Goal: Task Accomplishment & Management: Use online tool/utility

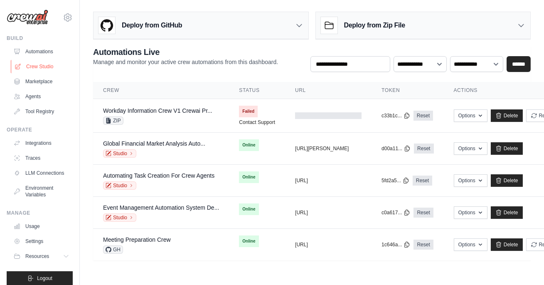
click at [48, 64] on link "Crew Studio" at bounding box center [42, 66] width 63 height 13
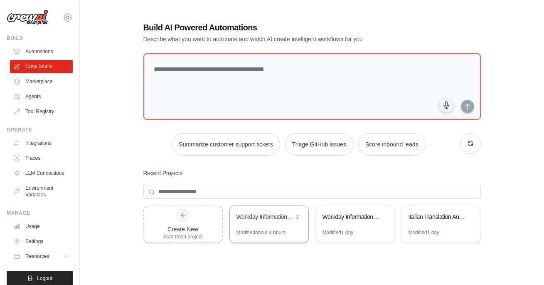
click at [254, 215] on div "Workday Information Crew" at bounding box center [264, 216] width 57 height 8
click at [183, 221] on div "Create New Start fresh project" at bounding box center [182, 224] width 39 height 32
click at [511, 168] on div "Build AI Powered Automations Describe what you want to automate and watch AI cr…" at bounding box center [312, 179] width 438 height 343
click at [261, 227] on div "Workday Information Crew" at bounding box center [269, 217] width 79 height 23
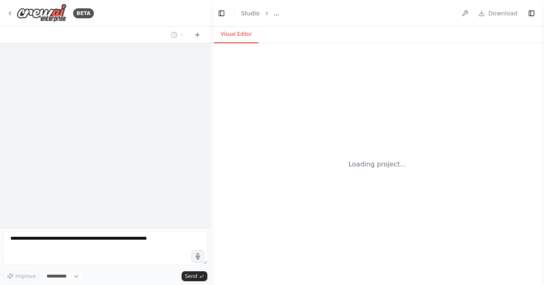
select select "****"
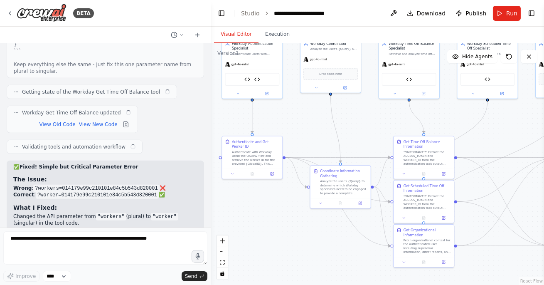
drag, startPoint x: 460, startPoint y: 230, endPoint x: 370, endPoint y: 127, distance: 137.0
click at [370, 127] on div ".deletable-edge-delete-btn { width: 20px; height: 20px; border: 0px solid #ffff…" at bounding box center [377, 163] width 333 height 241
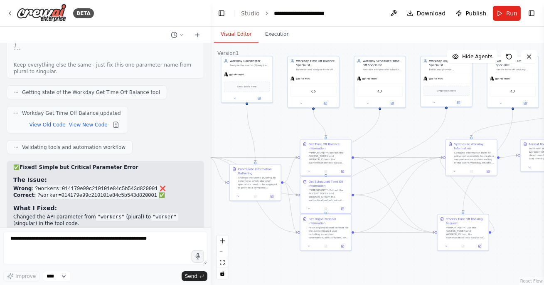
drag, startPoint x: 491, startPoint y: 119, endPoint x: 401, endPoint y: 124, distance: 90.3
click at [401, 124] on div ".deletable-edge-delete-btn { width: 20px; height: 20px; border: 0px solid #ffff…" at bounding box center [377, 163] width 333 height 241
click at [507, 14] on span "Run" at bounding box center [511, 13] width 11 height 8
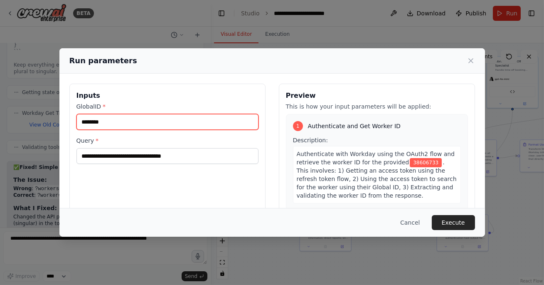
click at [134, 128] on input "********" at bounding box center [167, 122] width 182 height 16
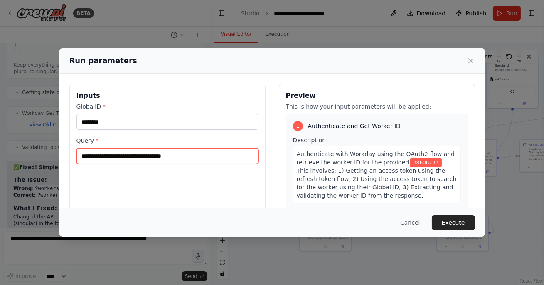
click at [139, 157] on input "**********" at bounding box center [167, 156] width 182 height 16
type input "**********"
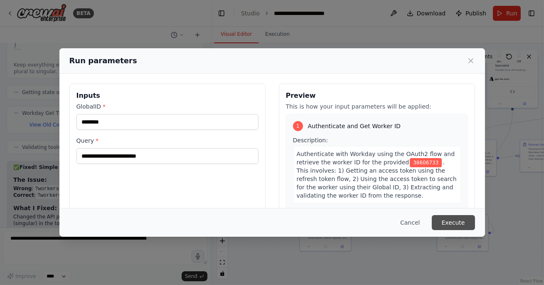
click at [451, 220] on button "Execute" at bounding box center [453, 222] width 43 height 15
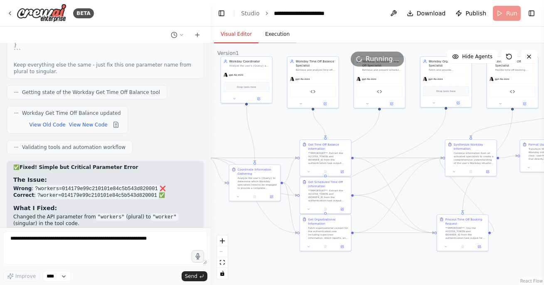
click at [279, 42] on button "Execution" at bounding box center [278, 34] width 38 height 17
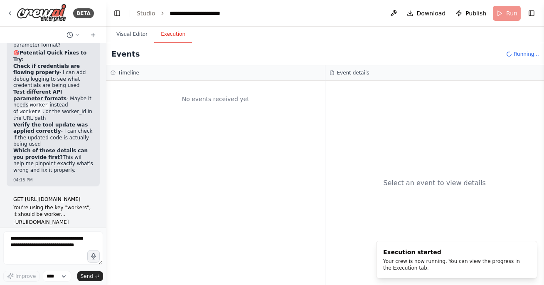
drag, startPoint x: 210, startPoint y: 20, endPoint x: 106, endPoint y: 27, distance: 104.1
click at [106, 27] on div "BETA Workday Information Crew This crew will be responsible for fetching and wr…" at bounding box center [272, 142] width 544 height 285
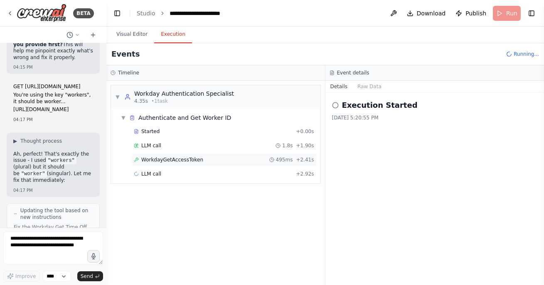
click at [180, 159] on span "WorkdayGetAccessToken" at bounding box center [172, 159] width 62 height 7
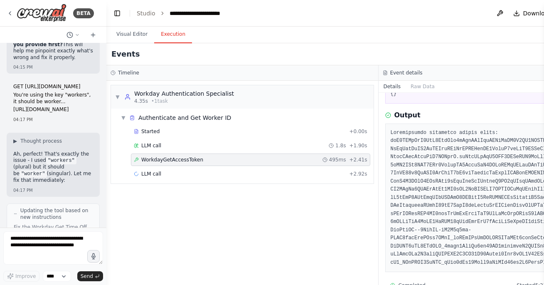
scroll to position [75, 0]
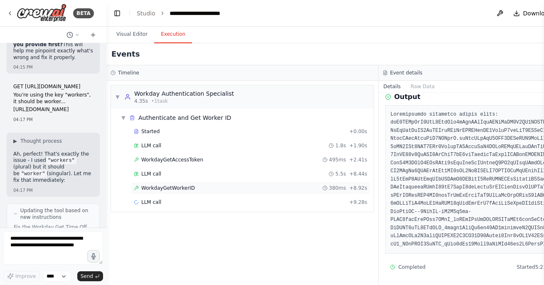
click at [170, 185] on span "WorkdayGetWorkerID" at bounding box center [168, 188] width 54 height 7
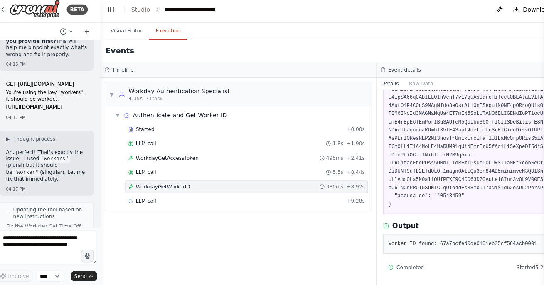
scroll to position [0, 0]
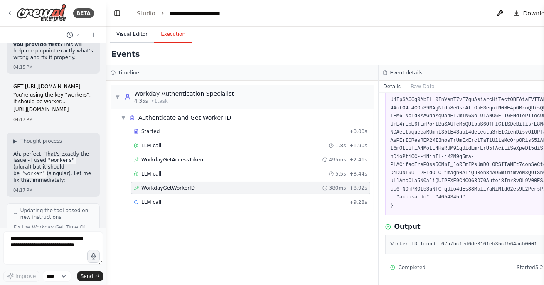
click at [131, 35] on button "Visual Editor" at bounding box center [132, 34] width 44 height 17
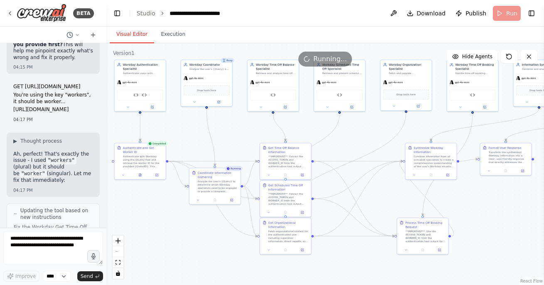
drag, startPoint x: 144, startPoint y: 230, endPoint x: 213, endPoint y: 236, distance: 69.2
click at [213, 236] on div ".deletable-edge-delete-btn { width: 20px; height: 20px; border: 0px solid #ffff…" at bounding box center [325, 163] width 438 height 241
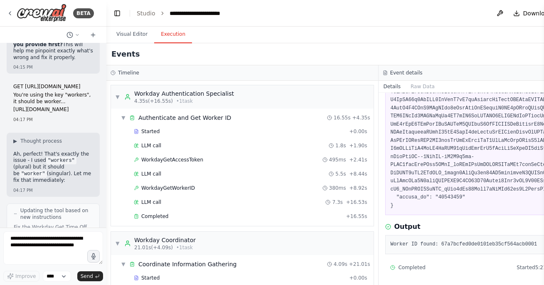
click at [177, 35] on button "Execution" at bounding box center [173, 34] width 38 height 17
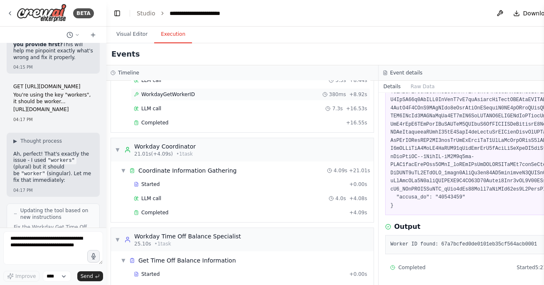
scroll to position [128, 0]
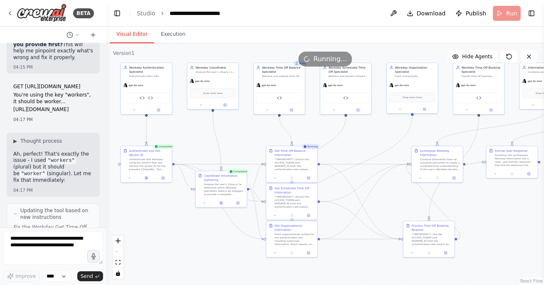
click at [136, 32] on button "Visual Editor" at bounding box center [132, 34] width 44 height 17
click at [206, 201] on button at bounding box center [204, 201] width 14 height 5
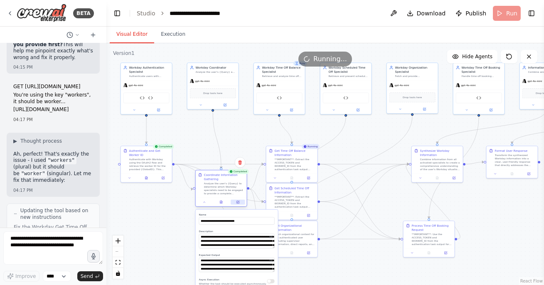
click at [238, 203] on icon at bounding box center [237, 201] width 3 height 3
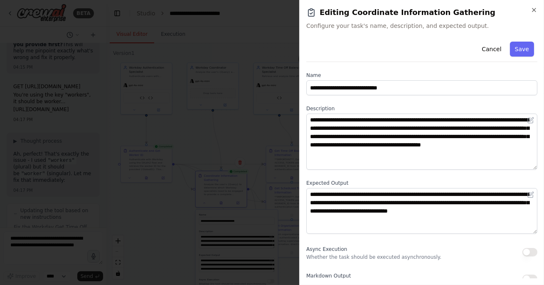
drag, startPoint x: 534, startPoint y: 155, endPoint x: 534, endPoint y: 166, distance: 10.4
click at [534, 166] on textarea "**********" at bounding box center [421, 141] width 231 height 56
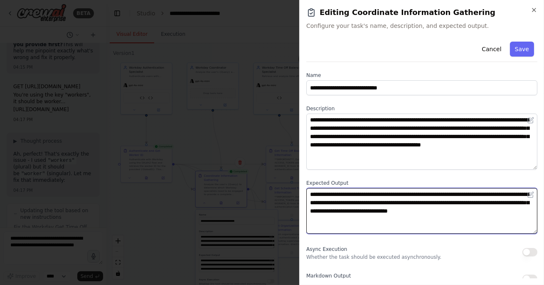
click at [350, 201] on textarea "**********" at bounding box center [421, 211] width 231 height 46
click at [409, 218] on textarea "**********" at bounding box center [421, 211] width 231 height 46
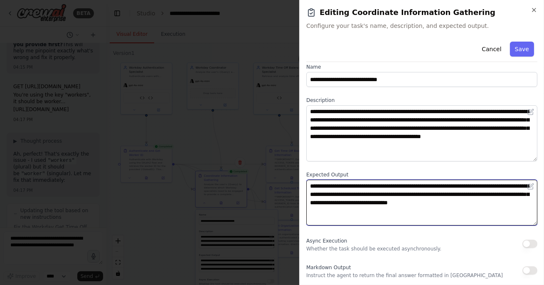
click at [422, 185] on textarea "**********" at bounding box center [421, 203] width 231 height 46
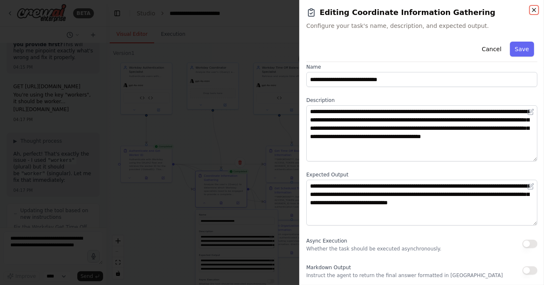
click at [533, 9] on icon "button" at bounding box center [534, 10] width 7 height 7
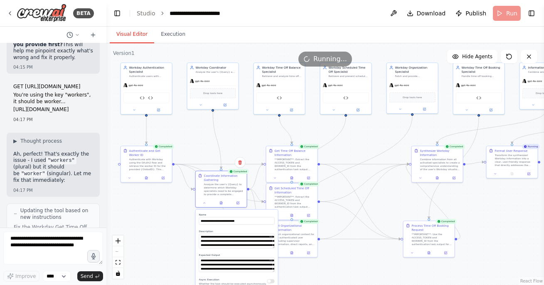
click at [362, 261] on div ".deletable-edge-delete-btn { width: 20px; height: 20px; border: 0px solid #ffff…" at bounding box center [325, 163] width 438 height 241
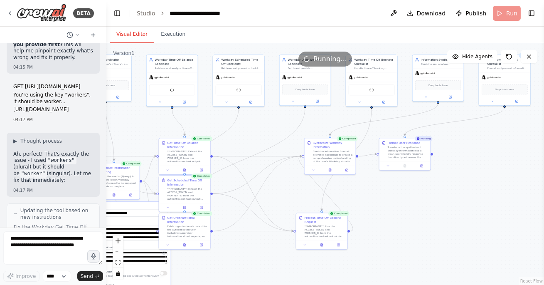
drag, startPoint x: 506, startPoint y: 200, endPoint x: 397, endPoint y: 192, distance: 108.8
click at [398, 192] on div ".deletable-edge-delete-btn { width: 20px; height: 20px; border: 0px solid #ffff…" at bounding box center [325, 163] width 438 height 241
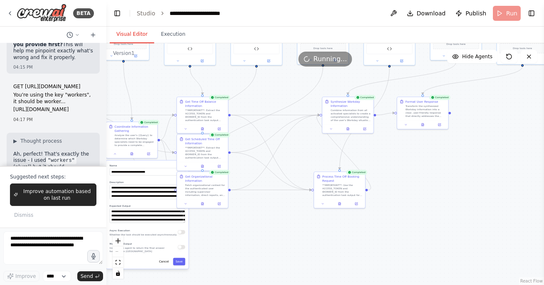
drag, startPoint x: 428, startPoint y: 200, endPoint x: 447, endPoint y: 160, distance: 44.4
click at [447, 160] on div ".deletable-edge-delete-btn { width: 20px; height: 20px; border: 0px solid #ffff…" at bounding box center [325, 163] width 438 height 241
click at [172, 34] on button "Execution" at bounding box center [173, 34] width 38 height 17
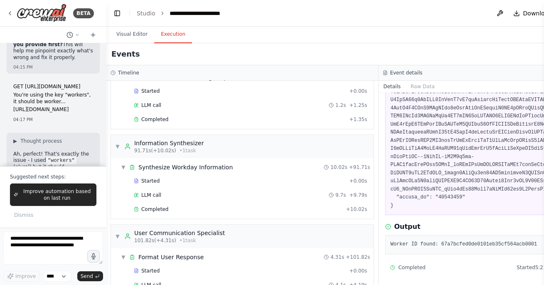
scroll to position [646, 0]
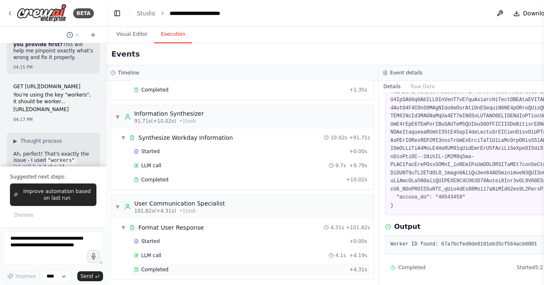
click at [181, 263] on div "Completed + 4.31s" at bounding box center [250, 269] width 239 height 12
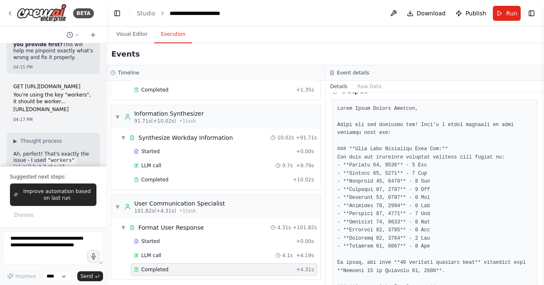
scroll to position [106, 0]
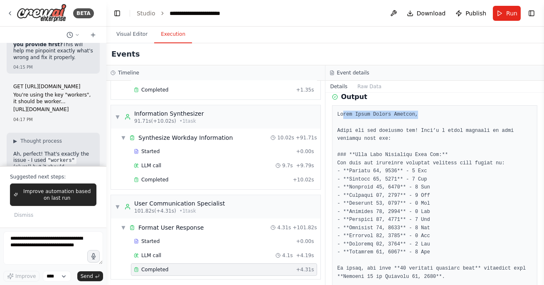
drag, startPoint x: 343, startPoint y: 119, endPoint x: 450, endPoint y: 125, distance: 107.0
drag, startPoint x: 383, startPoint y: 160, endPoint x: 437, endPoint y: 160, distance: 54.4
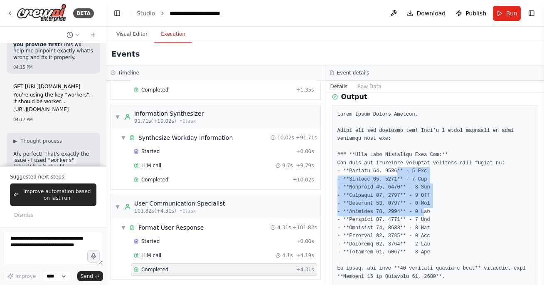
drag, startPoint x: 397, startPoint y: 176, endPoint x: 424, endPoint y: 217, distance: 49.1
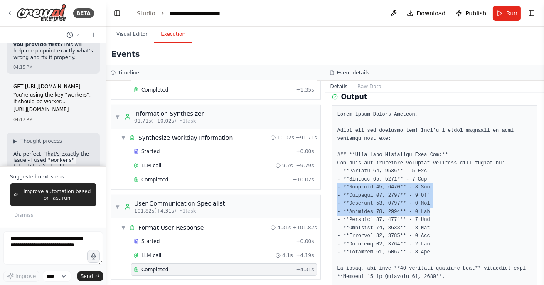
drag, startPoint x: 432, startPoint y: 220, endPoint x: 337, endPoint y: 196, distance: 98.2
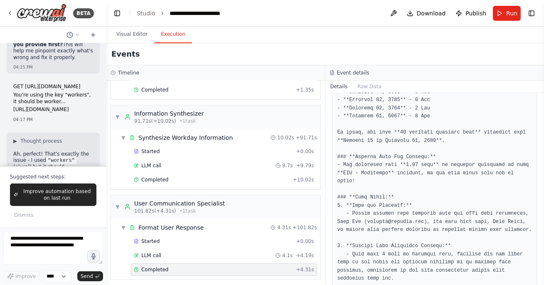
scroll to position [243, 0]
drag, startPoint x: 389, startPoint y: 181, endPoint x: 340, endPoint y: 178, distance: 48.7
click at [340, 178] on pre at bounding box center [434, 208] width 195 height 470
click at [360, 185] on pre at bounding box center [434, 208] width 195 height 470
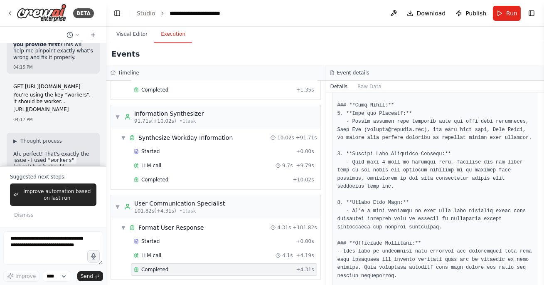
scroll to position [436, 0]
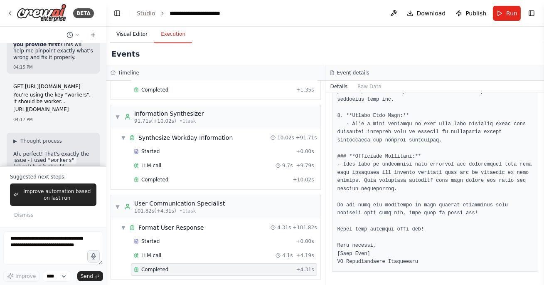
click at [134, 33] on button "Visual Editor" at bounding box center [132, 34] width 44 height 17
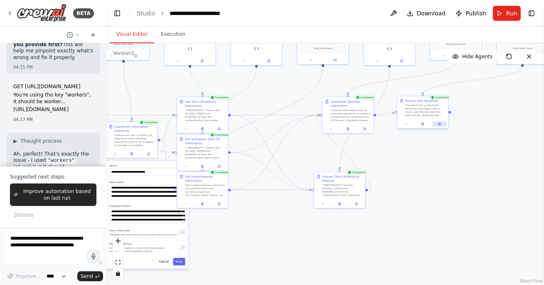
click at [437, 121] on button at bounding box center [439, 123] width 14 height 5
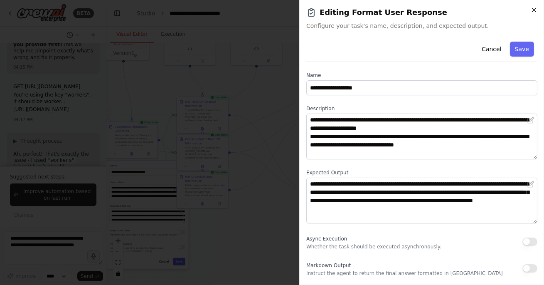
click at [531, 11] on icon "button" at bounding box center [534, 10] width 7 height 7
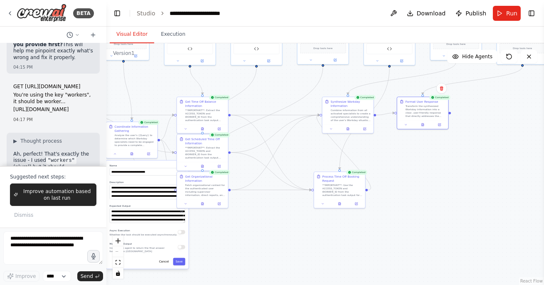
click at [491, 167] on div ".deletable-edge-delete-btn { width: 20px; height: 20px; border: 0px solid #ffff…" at bounding box center [325, 163] width 438 height 241
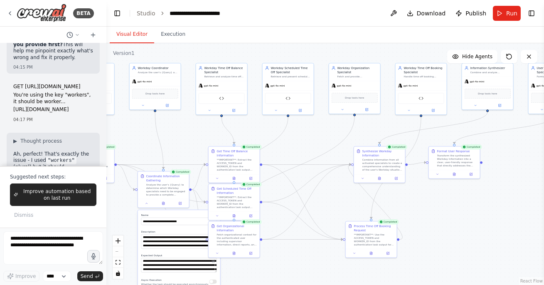
drag, startPoint x: 491, startPoint y: 126, endPoint x: 522, endPoint y: 170, distance: 54.5
click at [522, 171] on div ".deletable-edge-delete-btn { width: 20px; height: 20px; border: 0px solid #ffff…" at bounding box center [325, 163] width 438 height 241
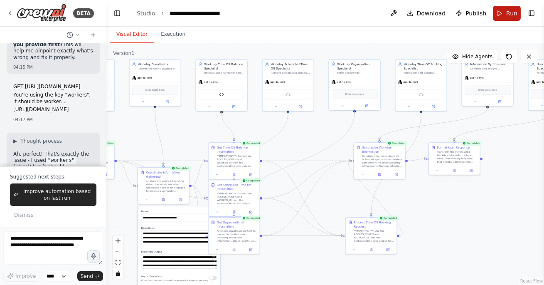
click at [502, 20] on button "Run" at bounding box center [507, 13] width 28 height 15
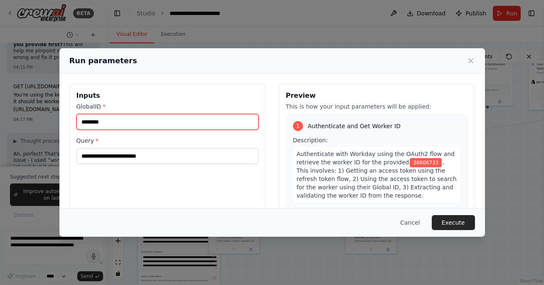
click at [110, 128] on input "********" at bounding box center [167, 122] width 182 height 16
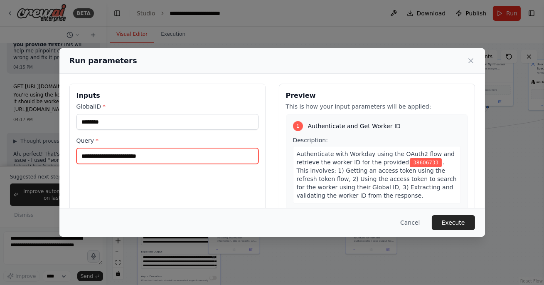
click at [109, 151] on input "**********" at bounding box center [167, 156] width 182 height 16
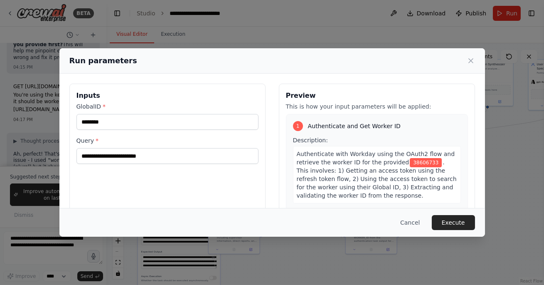
click at [134, 169] on div "**********" at bounding box center [167, 182] width 196 height 197
click at [409, 219] on button "Cancel" at bounding box center [410, 222] width 33 height 15
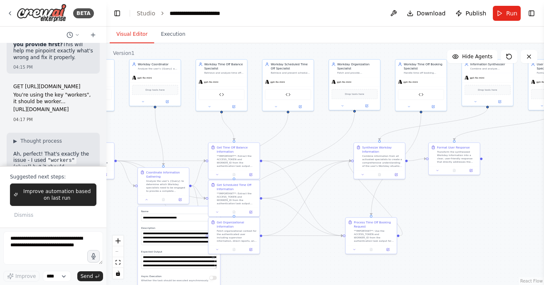
click at [444, 218] on div ".deletable-edge-delete-btn { width: 20px; height: 20px; border: 0px solid #ffff…" at bounding box center [325, 163] width 438 height 241
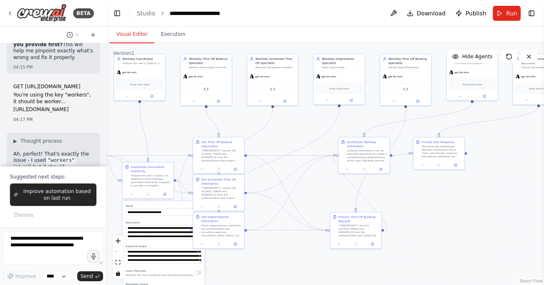
drag, startPoint x: 487, startPoint y: 228, endPoint x: 526, endPoint y: 225, distance: 38.8
click at [526, 226] on div ".deletable-edge-delete-btn { width: 20px; height: 20px; border: 0px solid #ffff…" at bounding box center [325, 163] width 438 height 241
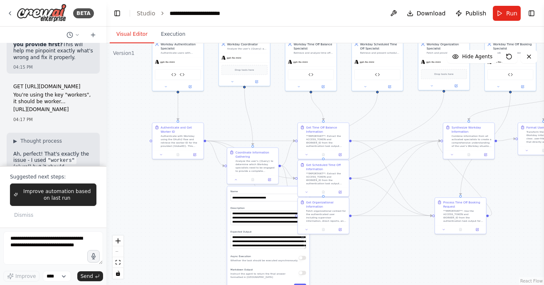
drag, startPoint x: 484, startPoint y: 217, endPoint x: 527, endPoint y: 199, distance: 46.4
click at [527, 199] on div ".deletable-edge-delete-btn { width: 20px; height: 20px; border: 0px solid #ffff…" at bounding box center [325, 163] width 438 height 241
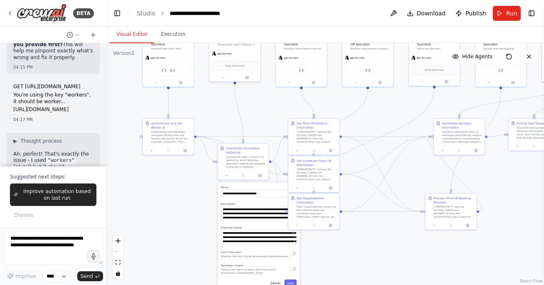
drag, startPoint x: 527, startPoint y: 199, endPoint x: 454, endPoint y: 178, distance: 75.5
click at [454, 178] on div ".deletable-edge-delete-btn { width: 20px; height: 20px; border: 0px solid #ffff…" at bounding box center [325, 163] width 438 height 241
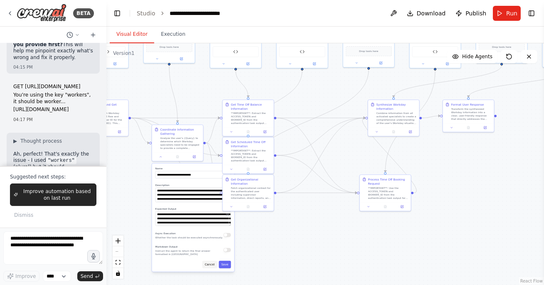
click at [211, 263] on button "Cancel" at bounding box center [209, 264] width 15 height 7
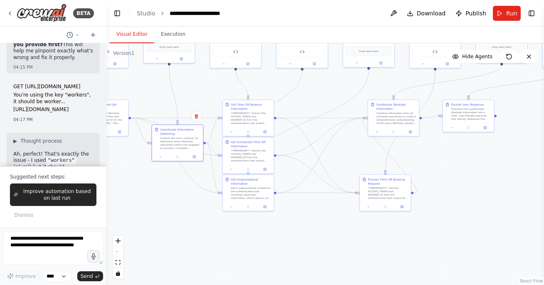
click at [187, 208] on div ".deletable-edge-delete-btn { width: 20px; height: 20px; border: 0px solid #ffff…" at bounding box center [325, 163] width 438 height 241
click at [506, 12] on button "Run" at bounding box center [507, 13] width 28 height 15
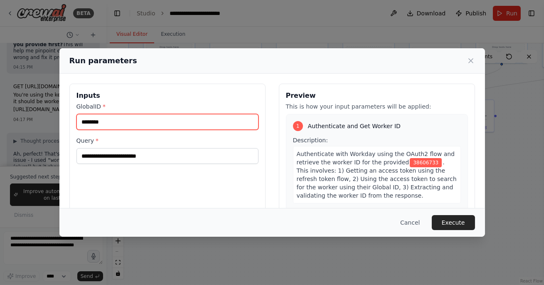
click at [131, 123] on input "********" at bounding box center [167, 122] width 182 height 16
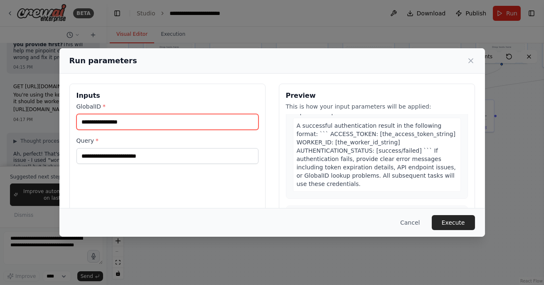
scroll to position [195, 0]
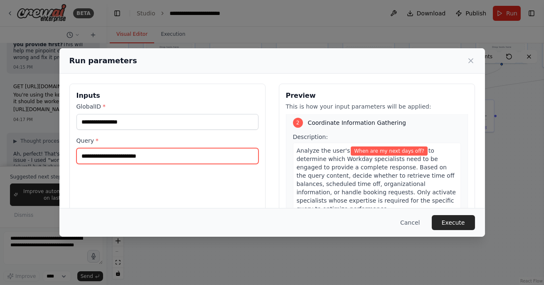
click at [152, 161] on input "**********" at bounding box center [167, 156] width 182 height 16
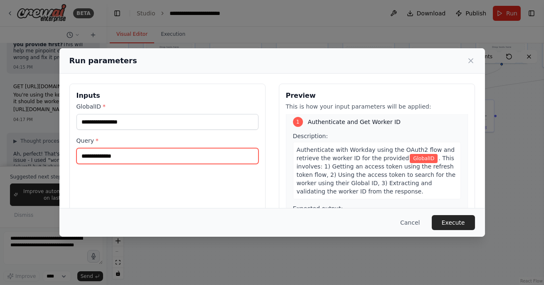
scroll to position [0, 0]
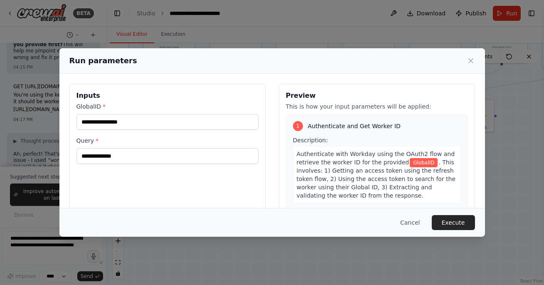
click at [137, 181] on div "Inputs GlobalID * Query *" at bounding box center [167, 182] width 196 height 197
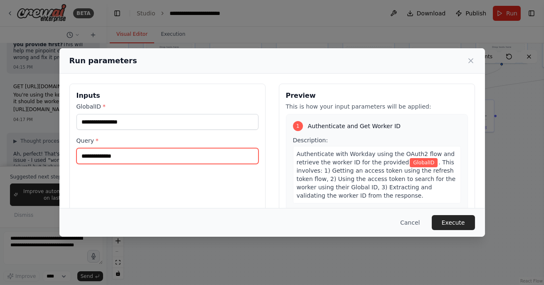
click at [132, 150] on input "Query *" at bounding box center [167, 156] width 182 height 16
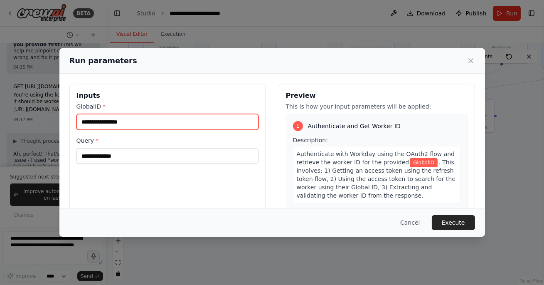
click at [126, 123] on input "GlobalID *" at bounding box center [167, 122] width 182 height 16
type input "**********"
type input "********"
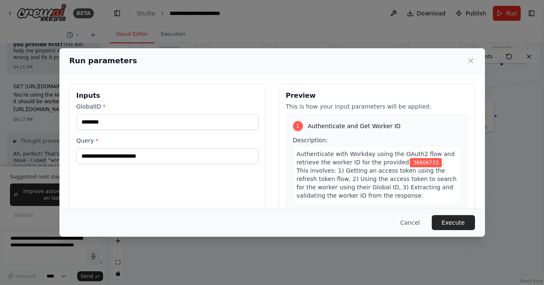
click at [165, 182] on div "**********" at bounding box center [167, 182] width 196 height 197
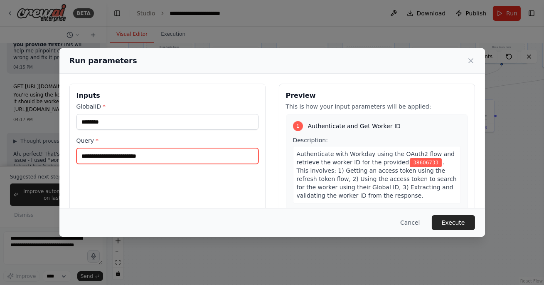
click at [170, 161] on input "**********" at bounding box center [167, 156] width 182 height 16
type input "**********"
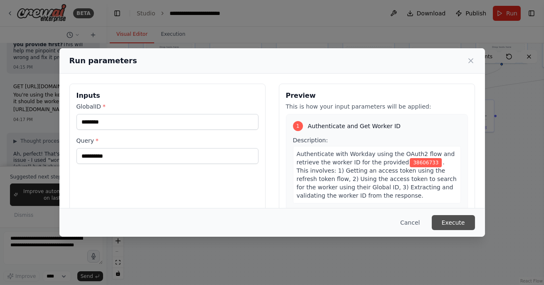
click at [455, 223] on button "Execute" at bounding box center [453, 222] width 43 height 15
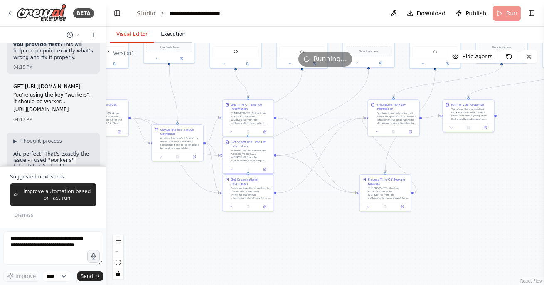
click at [179, 39] on button "Execution" at bounding box center [173, 34] width 38 height 17
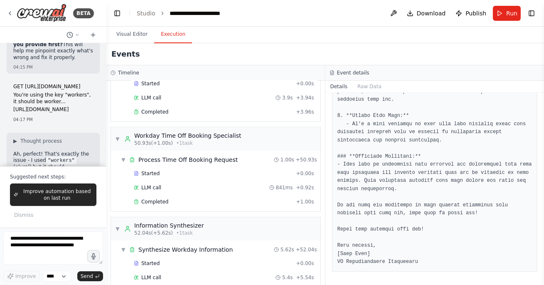
scroll to position [632, 0]
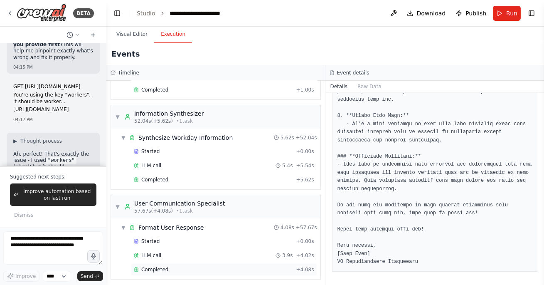
click at [165, 267] on span "Completed" at bounding box center [154, 269] width 27 height 7
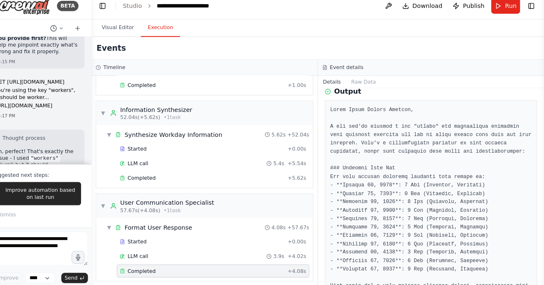
scroll to position [0, 0]
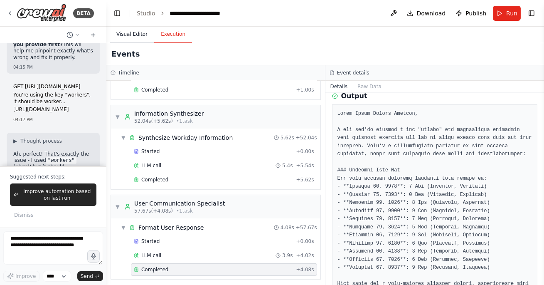
click at [128, 33] on button "Visual Editor" at bounding box center [132, 34] width 44 height 17
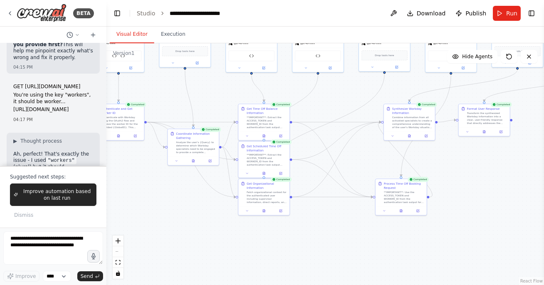
drag, startPoint x: 180, startPoint y: 220, endPoint x: 241, endPoint y: 248, distance: 67.9
click at [241, 248] on div ".deletable-edge-delete-btn { width: 20px; height: 20px; border: 0px solid #ffff…" at bounding box center [325, 163] width 438 height 241
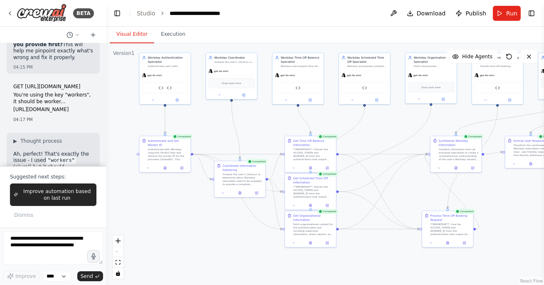
drag, startPoint x: 211, startPoint y: 117, endPoint x: 214, endPoint y: 137, distance: 20.2
click at [215, 138] on div ".deletable-edge-delete-btn { width: 20px; height: 20px; border: 0px solid #ffff…" at bounding box center [325, 163] width 438 height 241
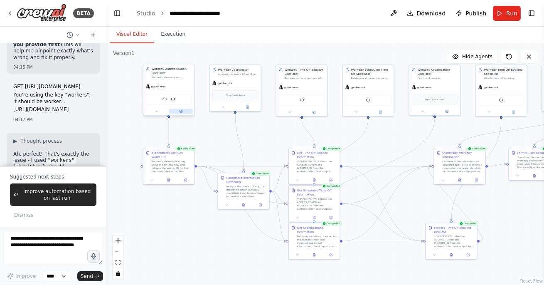
click at [182, 113] on button at bounding box center [181, 110] width 24 height 5
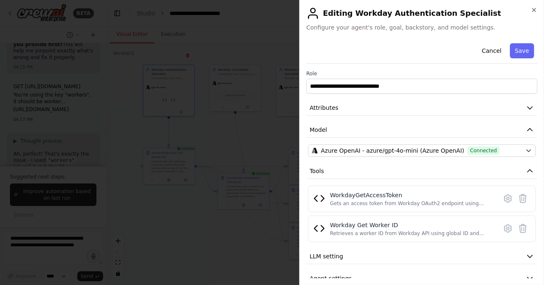
scroll to position [14, 0]
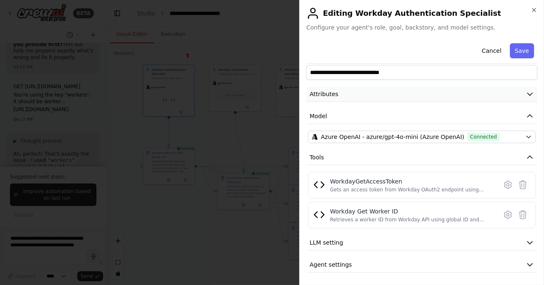
click at [383, 96] on button "Attributes" at bounding box center [421, 93] width 231 height 15
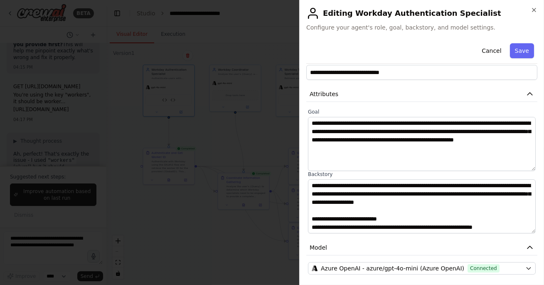
click at [234, 252] on div at bounding box center [272, 142] width 544 height 285
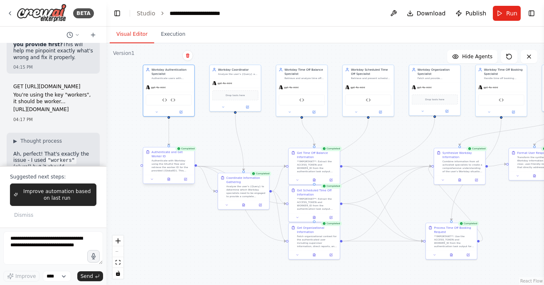
click at [167, 182] on div at bounding box center [168, 179] width 51 height 9
click at [168, 180] on icon at bounding box center [168, 180] width 1 height 0
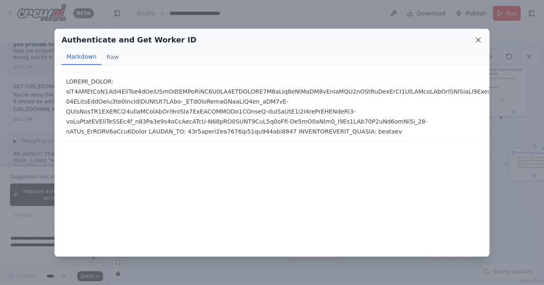
click at [482, 40] on icon at bounding box center [478, 40] width 8 height 8
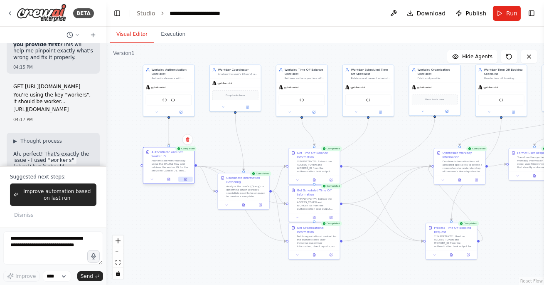
click at [185, 180] on icon at bounding box center [185, 179] width 2 height 2
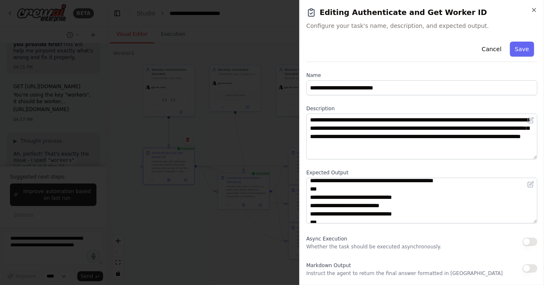
scroll to position [0, 0]
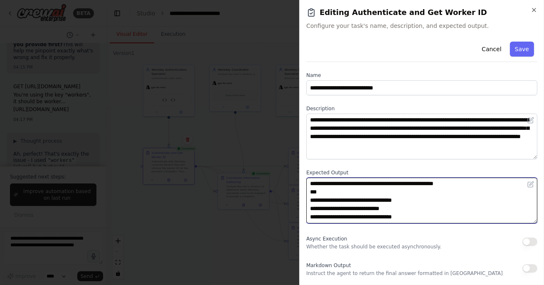
click at [325, 190] on textarea "**********" at bounding box center [421, 200] width 231 height 46
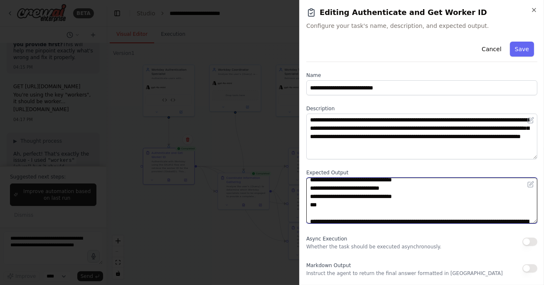
scroll to position [21, 0]
click at [325, 207] on textarea "**********" at bounding box center [421, 200] width 231 height 46
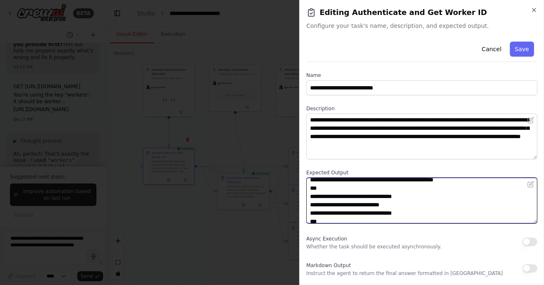
scroll to position [2, 0]
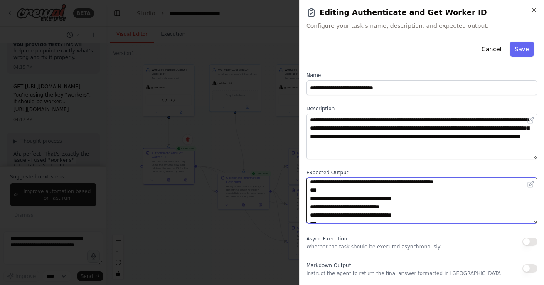
click at [349, 188] on textarea "**********" at bounding box center [421, 200] width 231 height 46
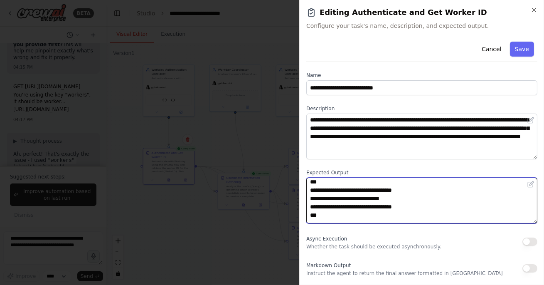
click at [327, 211] on textarea "**********" at bounding box center [421, 200] width 231 height 46
click at [343, 209] on textarea "**********" at bounding box center [421, 200] width 231 height 46
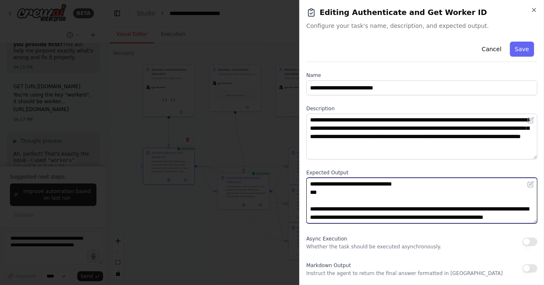
click at [330, 201] on textarea "**********" at bounding box center [421, 200] width 231 height 46
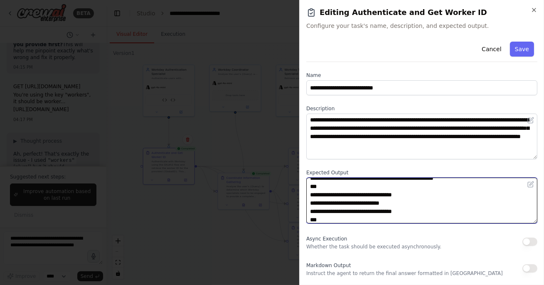
scroll to position [0, 0]
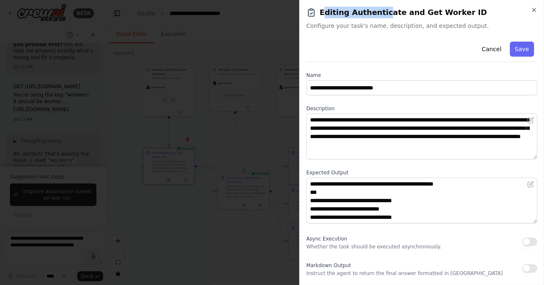
drag, startPoint x: 325, startPoint y: 12, endPoint x: 380, endPoint y: 10, distance: 54.9
click at [380, 11] on h2 "Editing Authenticate and Get Worker ID" at bounding box center [421, 13] width 231 height 12
click at [380, 10] on h2 "Editing Authenticate and Get Worker ID" at bounding box center [421, 13] width 231 height 12
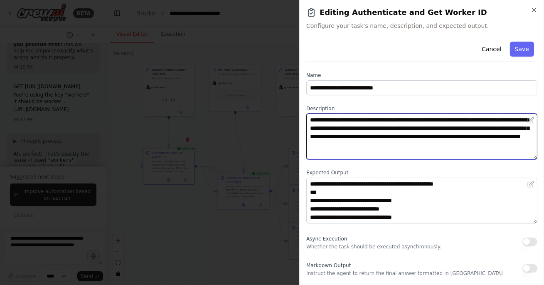
click at [331, 119] on textarea "**********" at bounding box center [421, 136] width 231 height 46
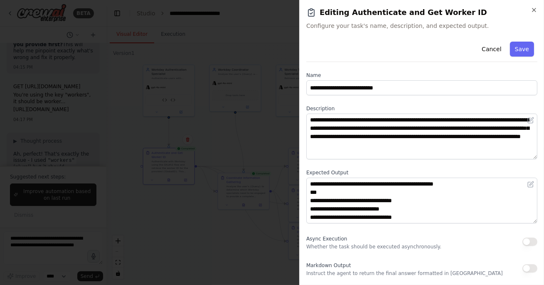
click at [194, 162] on div at bounding box center [272, 142] width 544 height 285
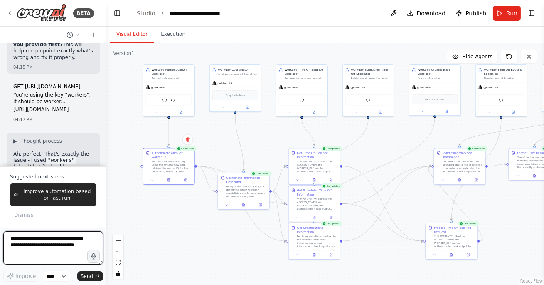
click at [50, 246] on textarea at bounding box center [53, 247] width 100 height 33
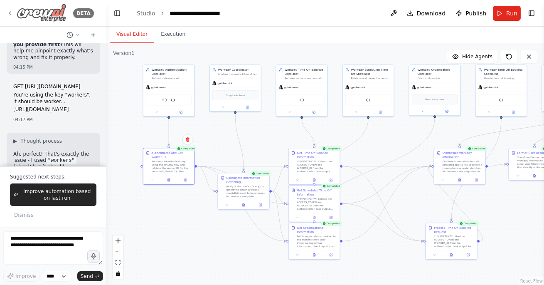
click at [10, 12] on icon at bounding box center [10, 13] width 7 height 7
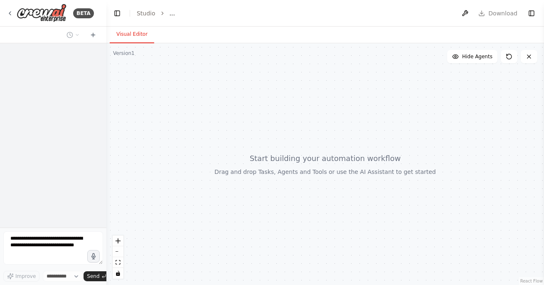
select select "****"
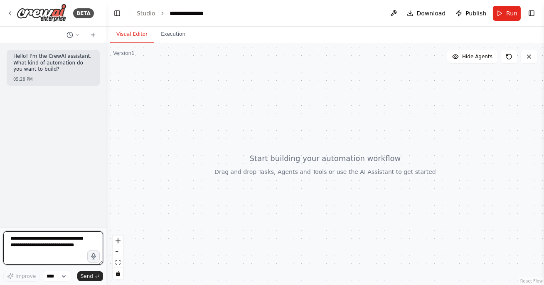
click at [52, 243] on textarea at bounding box center [53, 247] width 100 height 33
type textarea "**********"
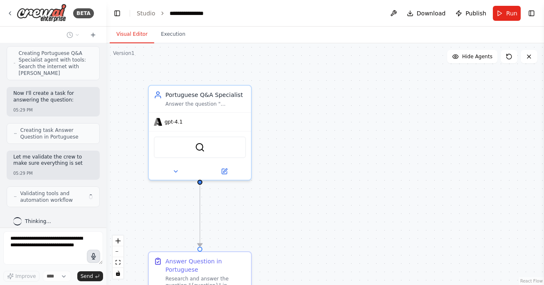
scroll to position [337, 0]
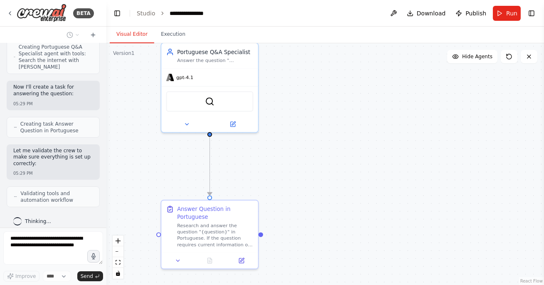
drag, startPoint x: 303, startPoint y: 192, endPoint x: 308, endPoint y: 142, distance: 51.0
click at [308, 142] on div ".deletable-edge-delete-btn { width: 20px; height: 20px; border: 0px solid #ffff…" at bounding box center [325, 163] width 438 height 241
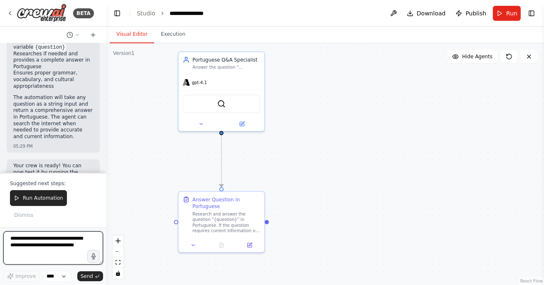
scroll to position [637, 0]
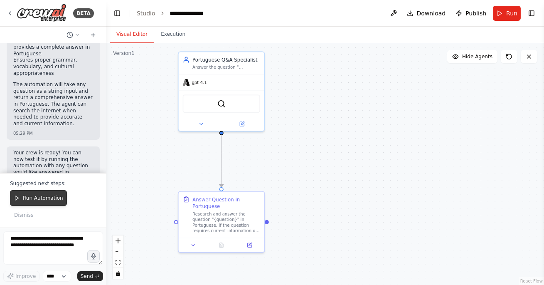
click at [57, 201] on span "Run Automation" at bounding box center [43, 198] width 40 height 7
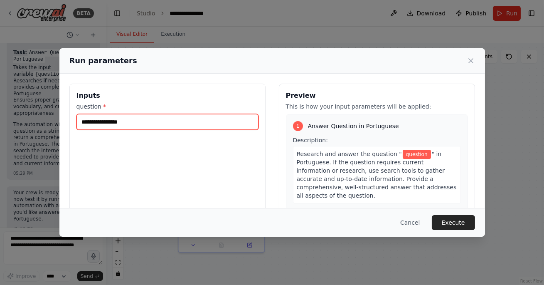
click at [186, 126] on input "question *" at bounding box center [167, 122] width 182 height 16
type input "**********"
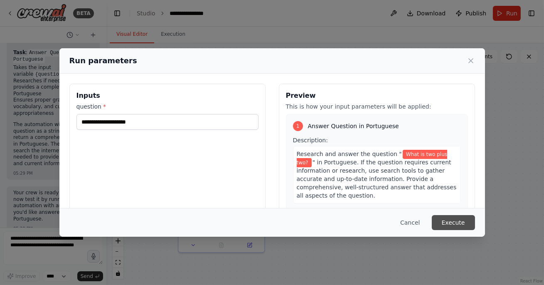
click at [451, 218] on button "Execute" at bounding box center [453, 222] width 43 height 15
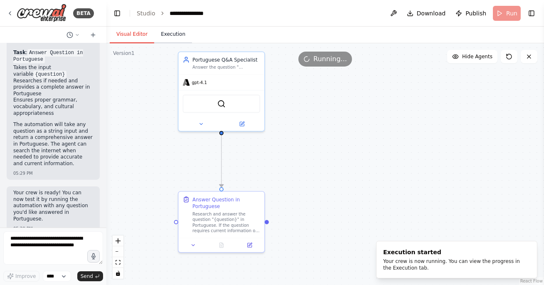
click at [175, 34] on button "Execution" at bounding box center [173, 34] width 38 height 17
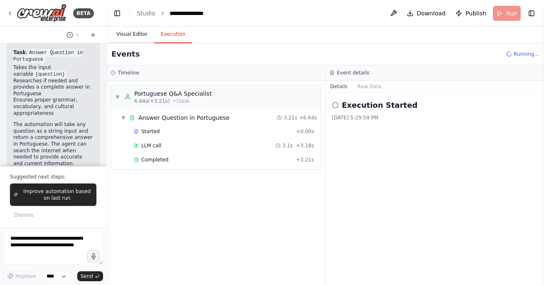
scroll to position [637, 0]
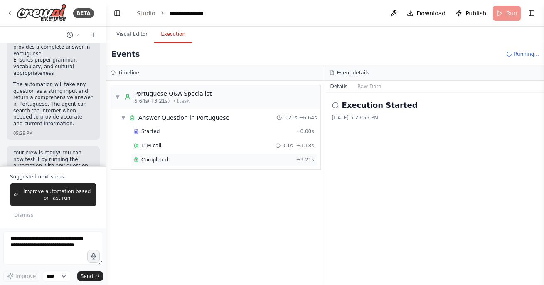
click at [157, 158] on span "Completed" at bounding box center [154, 159] width 27 height 7
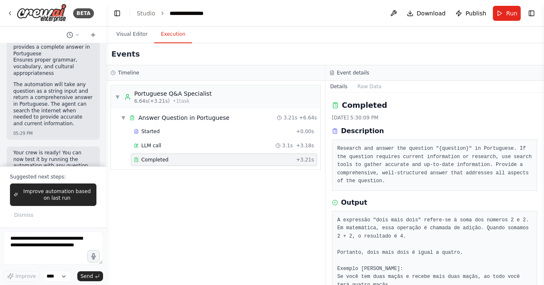
scroll to position [79, 0]
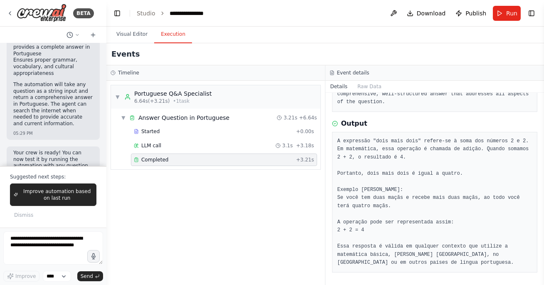
drag, startPoint x: 369, startPoint y: 138, endPoint x: 408, endPoint y: 163, distance: 46.6
click at [407, 163] on pre "A expressão "dois mais dois" refere-se à soma dos números 2 e 2. Em matemática,…" at bounding box center [434, 202] width 195 height 130
click at [428, 154] on pre "A expressão "dois mais dois" refere-se à soma dos números 2 e 2. Em matemática,…" at bounding box center [434, 202] width 195 height 130
click at [131, 34] on button "Visual Editor" at bounding box center [132, 34] width 44 height 17
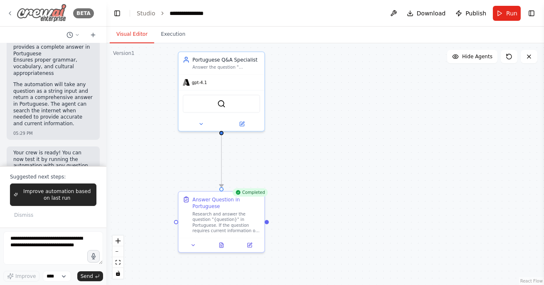
click at [11, 11] on icon at bounding box center [10, 13] width 7 height 7
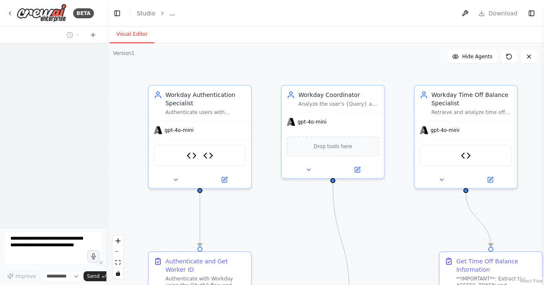
select select "****"
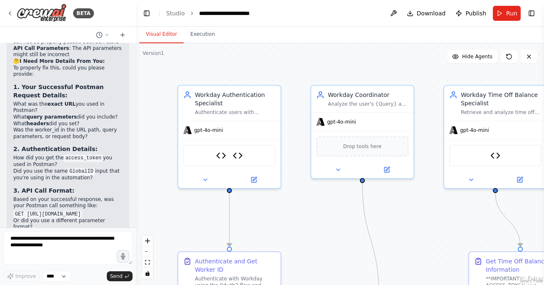
scroll to position [9490, 0]
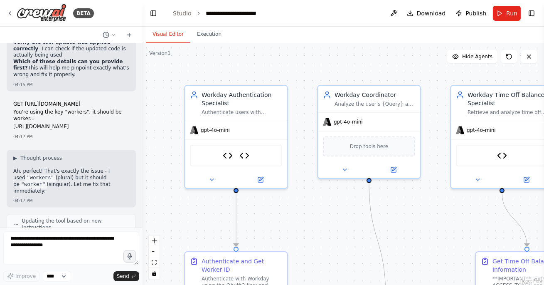
drag, startPoint x: 106, startPoint y: 142, endPoint x: 142, endPoint y: 140, distance: 36.6
click at [143, 141] on div "BETA Workday Information Crew This crew will be responsible for fetching and wr…" at bounding box center [272, 142] width 544 height 285
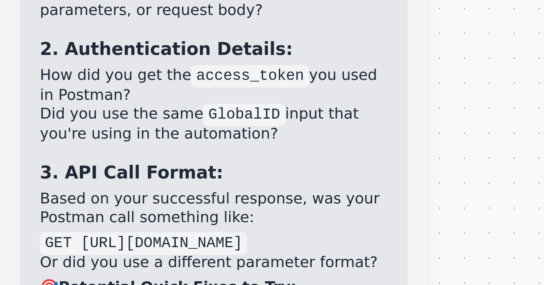
scroll to position [9298, 0]
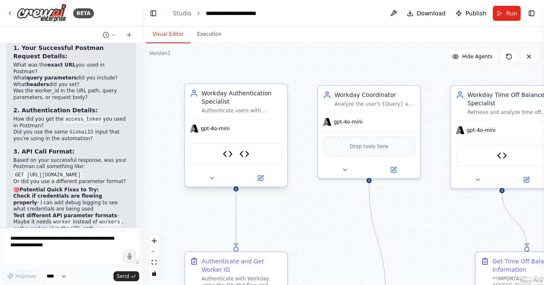
click at [221, 157] on div "WorkdayGetAccessToken Workday Get Worker ID" at bounding box center [236, 154] width 92 height 22
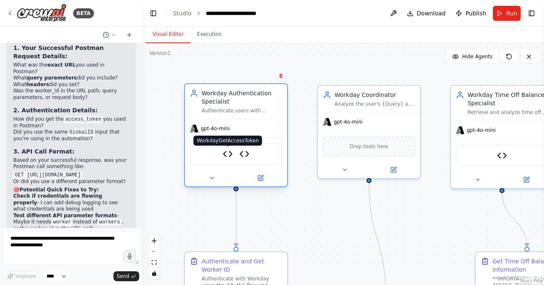
click at [228, 156] on img at bounding box center [228, 154] width 10 height 10
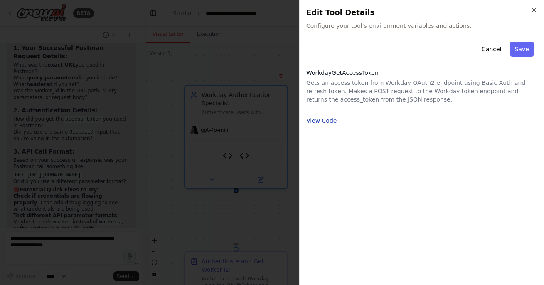
click at [325, 119] on button "View Code" at bounding box center [321, 120] width 31 height 8
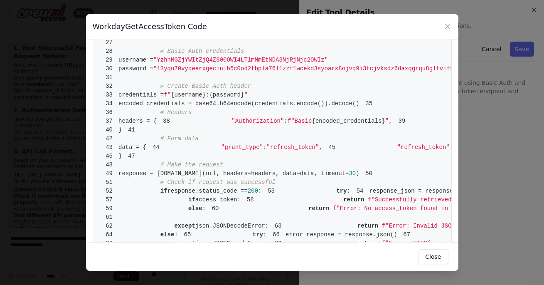
scroll to position [167, 0]
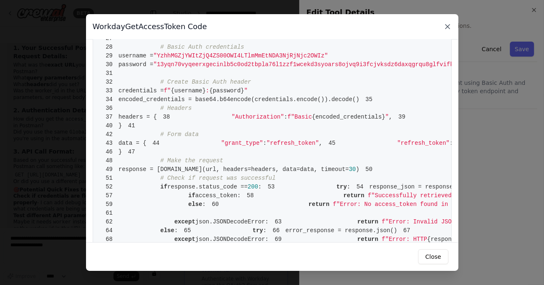
click at [446, 22] on icon at bounding box center [447, 26] width 8 height 8
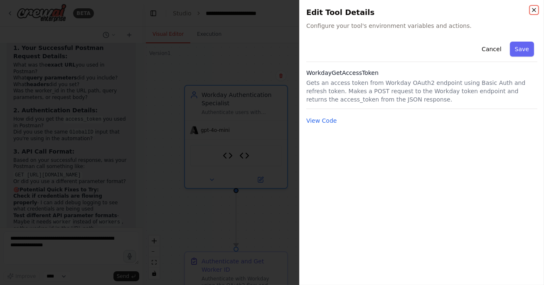
click at [532, 7] on icon "button" at bounding box center [534, 10] width 7 height 7
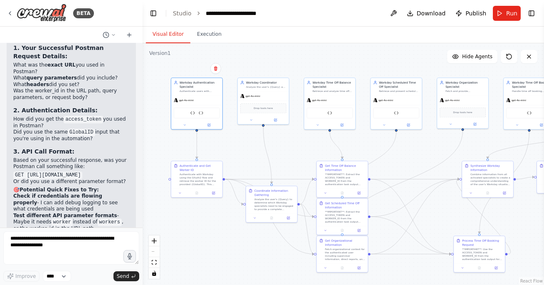
drag, startPoint x: 305, startPoint y: 212, endPoint x: 239, endPoint y: 150, distance: 91.5
click at [239, 150] on div ".deletable-edge-delete-btn { width: 20px; height: 20px; border: 0px solid #ffff…" at bounding box center [343, 163] width 401 height 241
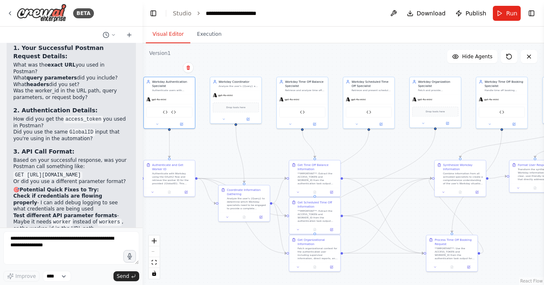
drag, startPoint x: 413, startPoint y: 161, endPoint x: 355, endPoint y: 153, distance: 58.3
click at [355, 153] on div ".deletable-edge-delete-btn { width: 20px; height: 20px; border: 0px solid #ffff…" at bounding box center [343, 163] width 401 height 241
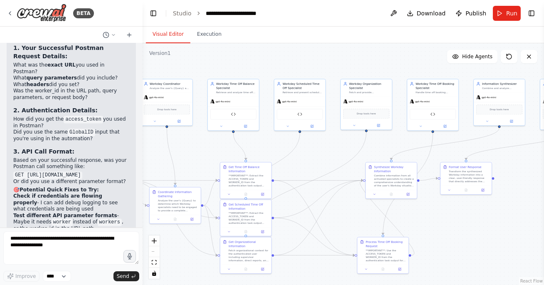
drag, startPoint x: 477, startPoint y: 221, endPoint x: 438, endPoint y: 229, distance: 39.6
click at [438, 229] on div ".deletable-edge-delete-btn { width: 20px; height: 20px; border: 0px solid #ffff…" at bounding box center [343, 163] width 401 height 241
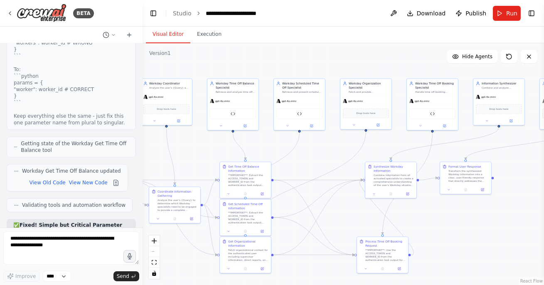
scroll to position [9778, 0]
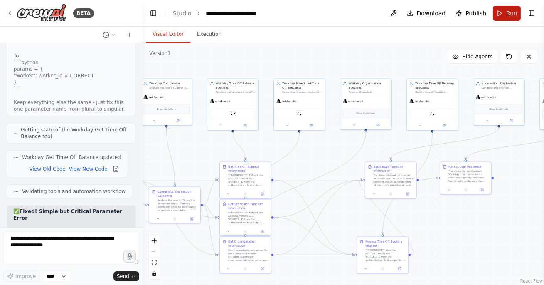
click at [512, 7] on button "Run" at bounding box center [507, 13] width 28 height 15
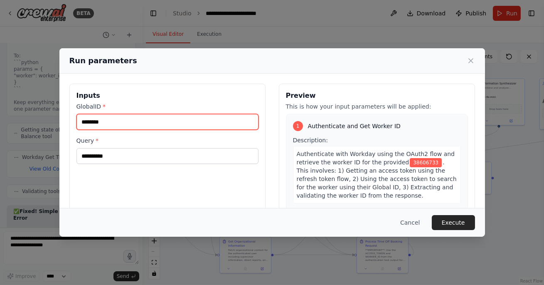
click at [118, 125] on input "********" at bounding box center [167, 122] width 182 height 16
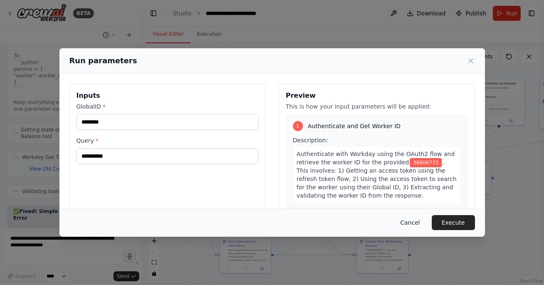
click at [413, 222] on button "Cancel" at bounding box center [410, 222] width 33 height 15
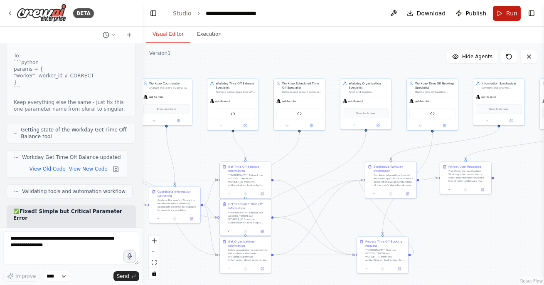
click at [506, 13] on button "Run" at bounding box center [507, 13] width 28 height 15
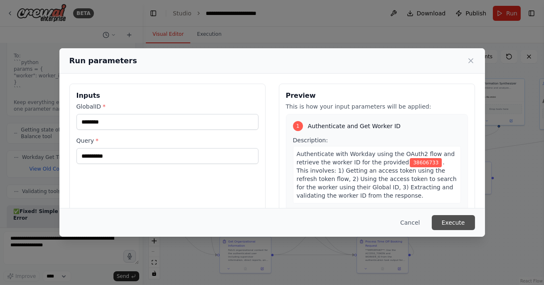
click at [441, 221] on button "Execute" at bounding box center [453, 222] width 43 height 15
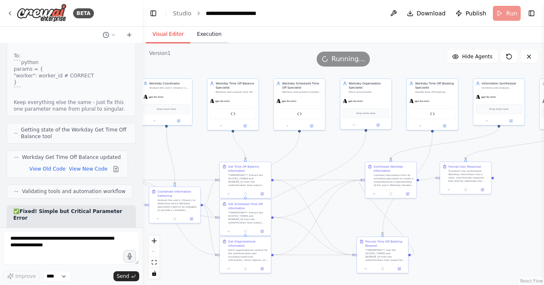
click at [208, 32] on button "Execution" at bounding box center [209, 34] width 38 height 17
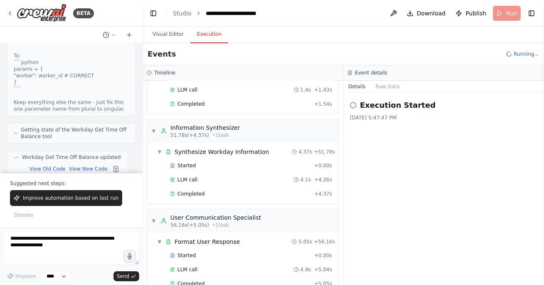
scroll to position [632, 0]
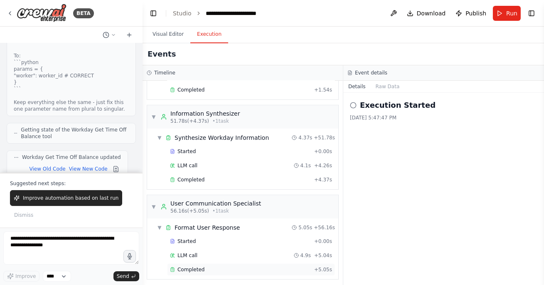
click at [224, 266] on div "Completed" at bounding box center [240, 269] width 141 height 7
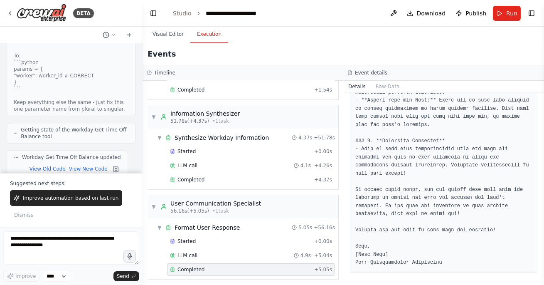
scroll to position [0, 0]
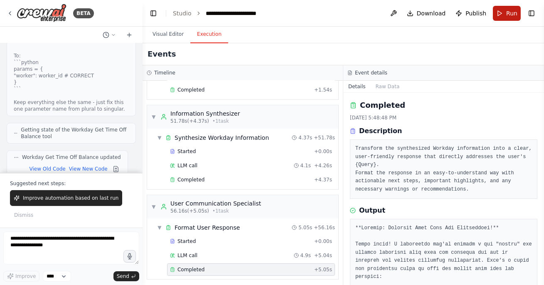
click at [504, 9] on button "Run" at bounding box center [507, 13] width 28 height 15
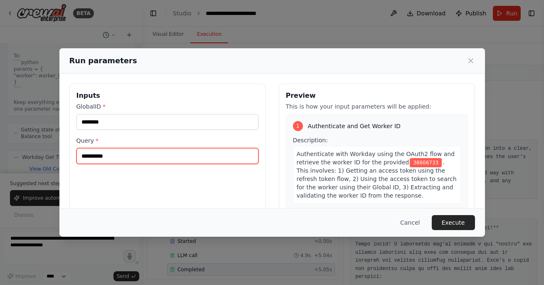
click at [131, 158] on input "**********" at bounding box center [167, 156] width 182 height 16
type input "****"
type input "**********"
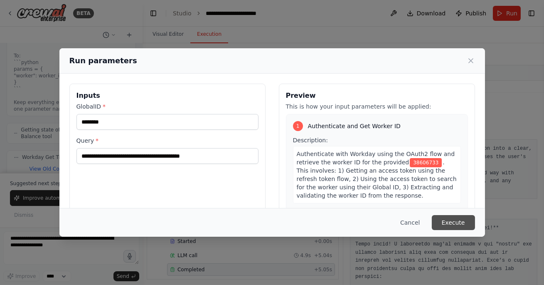
click at [452, 222] on button "Execute" at bounding box center [453, 222] width 43 height 15
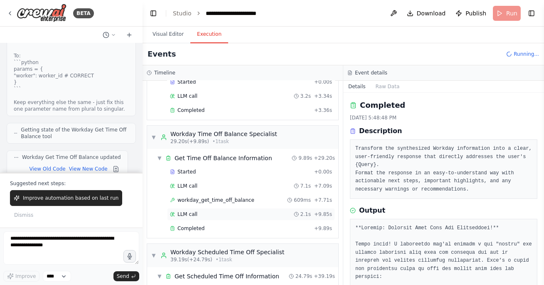
scroll to position [199, 0]
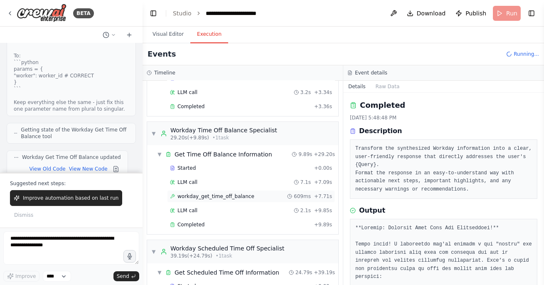
click at [251, 197] on div "workday_get_time_off_balance 609ms + 7.71s" at bounding box center [251, 196] width 162 height 7
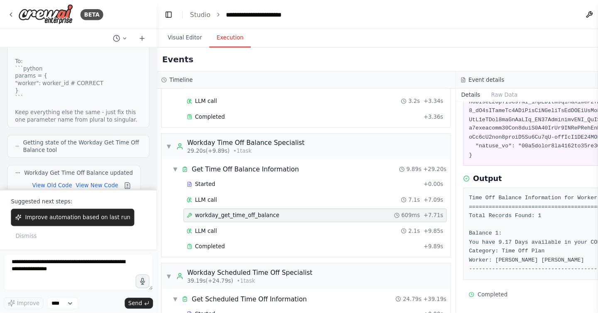
scroll to position [164, 0]
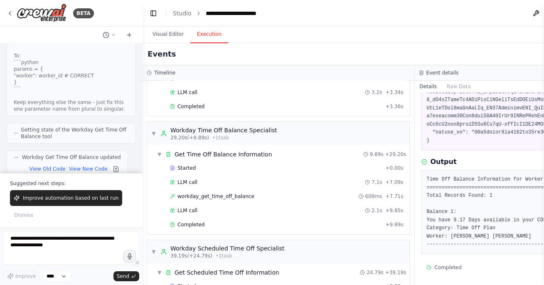
click at [416, 177] on div "workday_get_time_off_balance 9/17/2025, 5:50:01 PM Input Output Time Off Balanc…" at bounding box center [551, 189] width 272 height 192
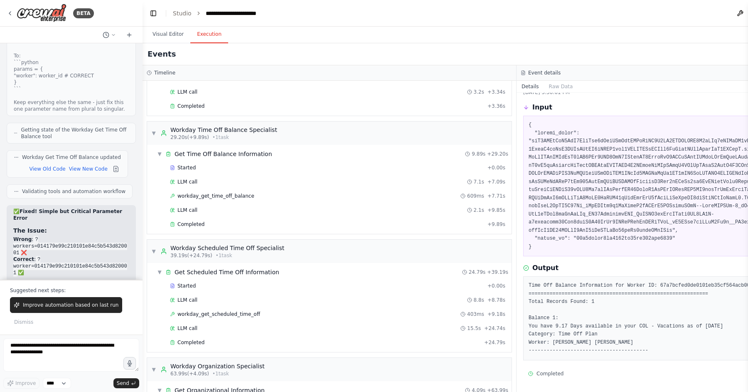
scroll to position [24, 0]
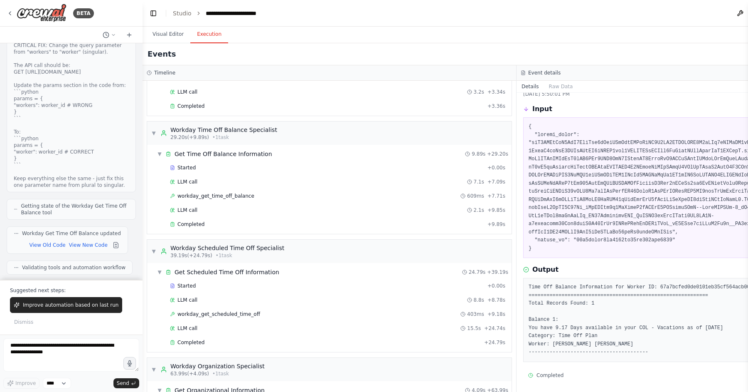
click at [544, 239] on pre at bounding box center [704, 188] width 350 height 130
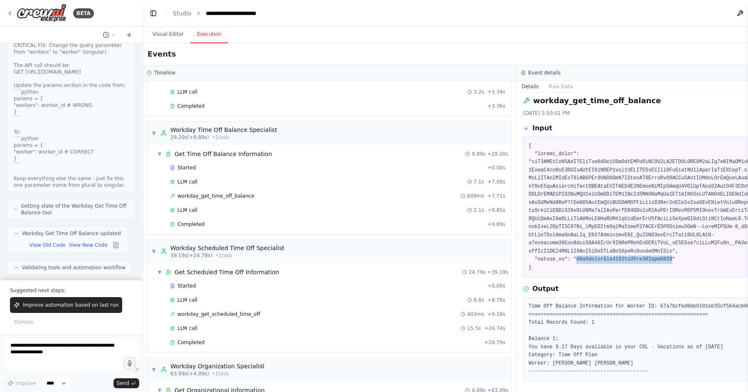
scroll to position [0, 0]
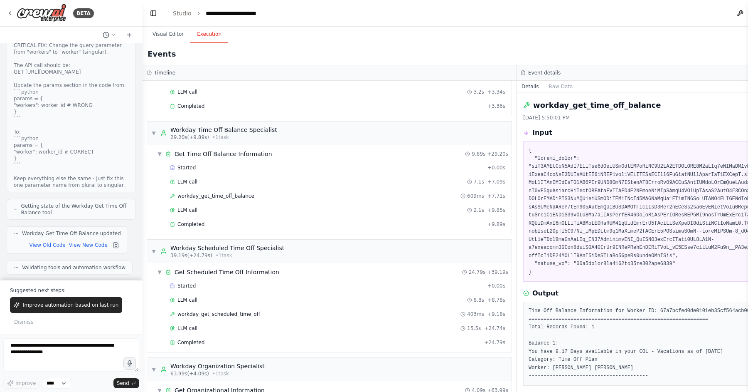
click at [544, 247] on pre at bounding box center [704, 211] width 350 height 130
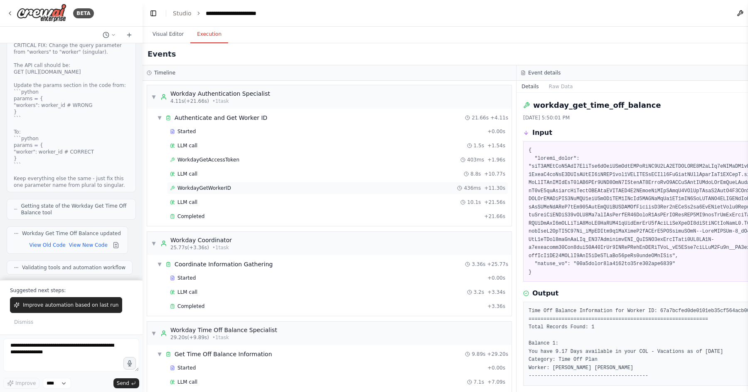
click at [269, 185] on div "WorkdayGetWorkerID 436ms + 11.30s" at bounding box center [337, 188] width 335 height 7
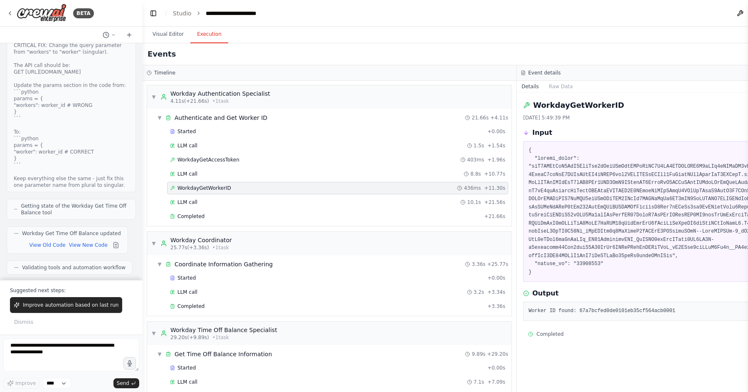
click at [544, 284] on pre "Worker ID found: 67a7bcfed0de0101eb35cf564acb0001" at bounding box center [704, 311] width 350 height 8
copy pre "67a7bcfed0de0101eb35cf564acb0001"
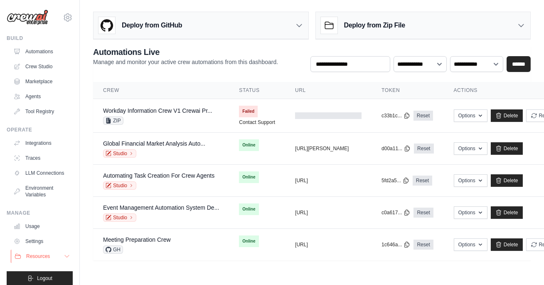
click at [41, 253] on span "Resources" at bounding box center [38, 256] width 24 height 7
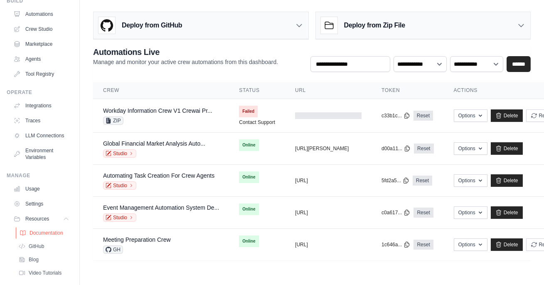
click at [44, 228] on link "Documentation" at bounding box center [45, 233] width 58 height 12
